Goal: Communication & Community: Ask a question

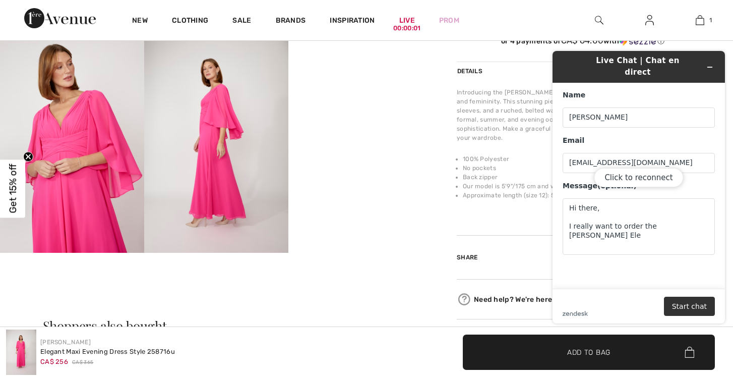
click at [697, 216] on div "Click to reconnect" at bounding box center [639, 187] width 172 height 272
click at [703, 221] on div "Click to reconnect" at bounding box center [639, 187] width 172 height 272
click at [707, 215] on div "Click to reconnect" at bounding box center [639, 187] width 172 height 272
click at [632, 180] on button "Click to reconnect" at bounding box center [638, 177] width 89 height 19
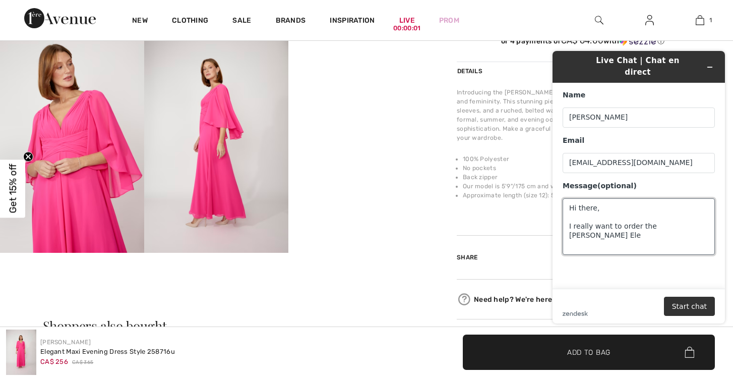
click at [704, 218] on textarea "Hi there, I really want to order the [PERSON_NAME] Ele" at bounding box center [639, 226] width 152 height 56
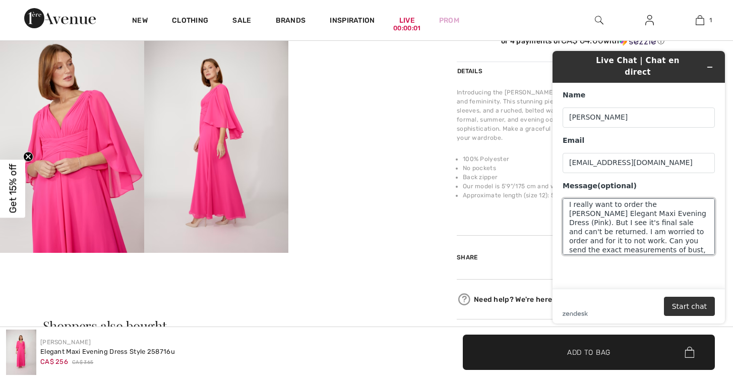
scroll to position [31, 0]
type textarea "Hi there, I really want to order the [PERSON_NAME] Elegant Maxi Evening Dress (…"
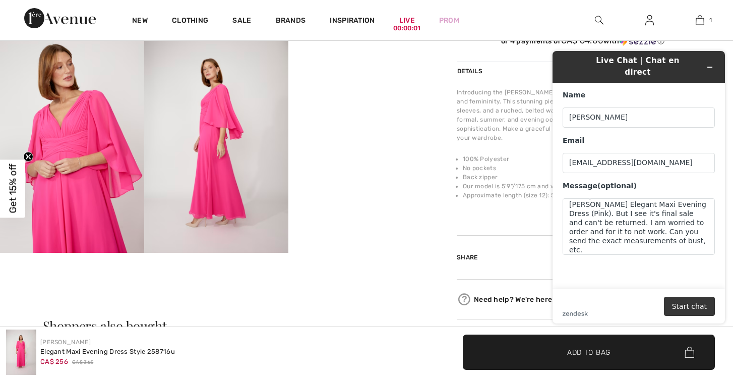
click at [674, 306] on button "Start chat" at bounding box center [689, 306] width 51 height 19
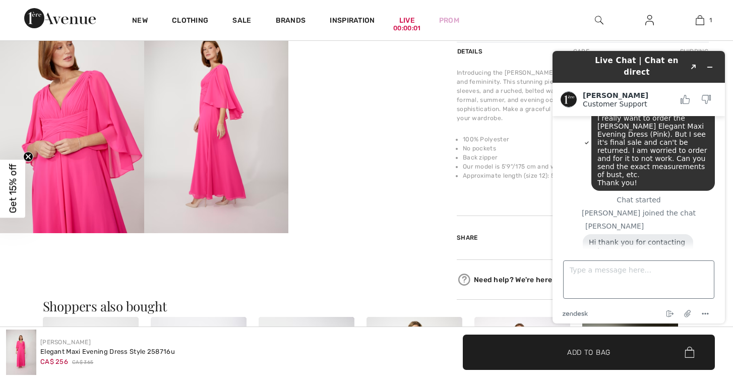
scroll to position [54, 0]
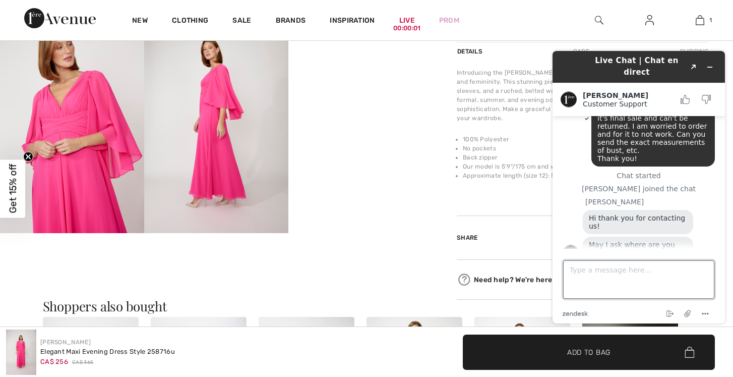
click at [644, 266] on textarea "Type a message here..." at bounding box center [638, 279] width 151 height 38
type textarea "[GEOGRAPHIC_DATA]"
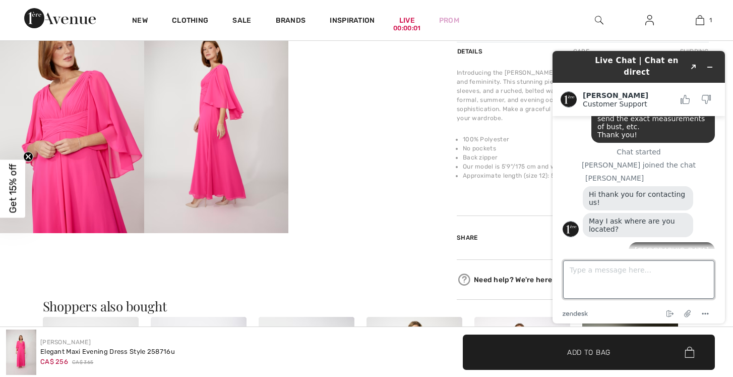
scroll to position [178, 0]
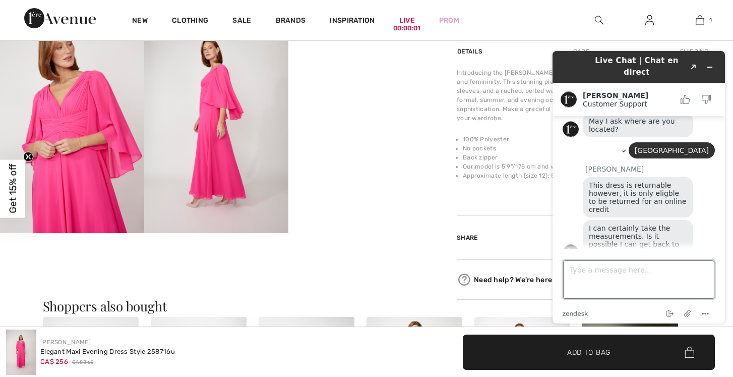
click at [613, 278] on textarea "Type a message here..." at bounding box center [638, 279] width 151 height 38
type textarea "yes please"
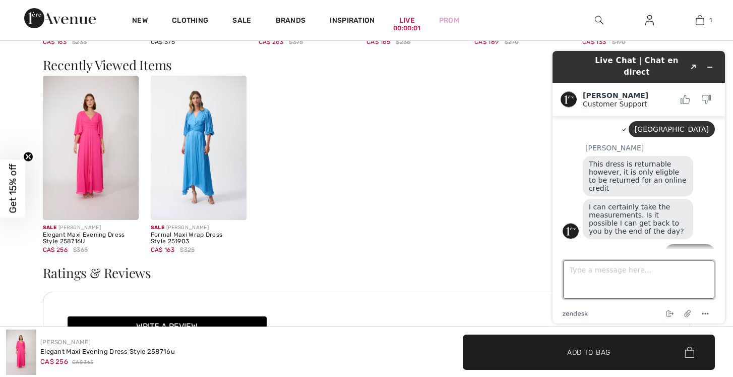
scroll to position [1055, 0]
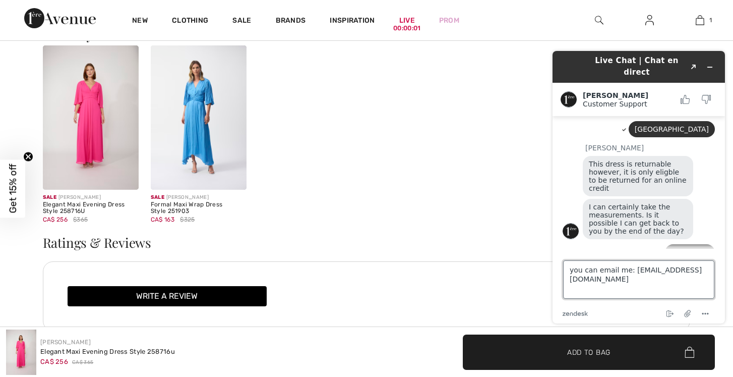
type textarea "you can email me: [EMAIL_ADDRESS][DOMAIN_NAME]"
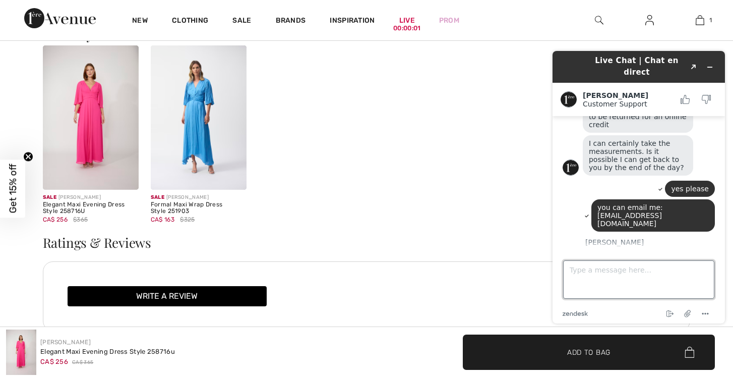
scroll to position [260, 0]
